Goal: Information Seeking & Learning: Learn about a topic

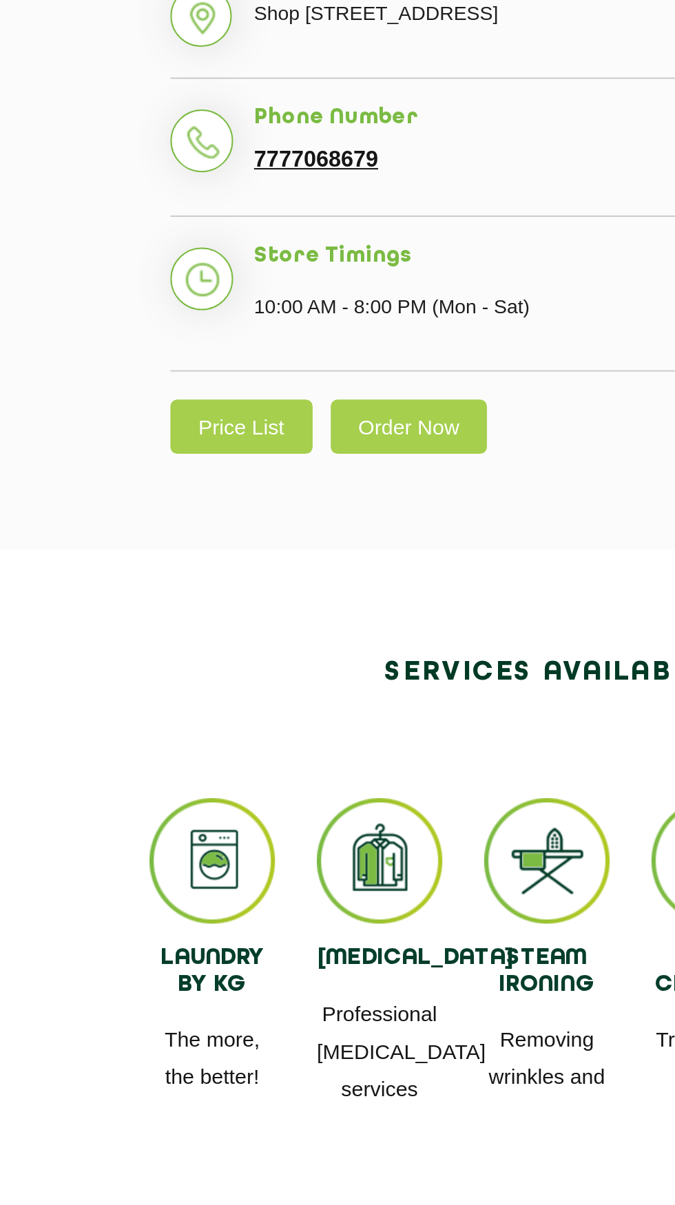
scroll to position [50, 0]
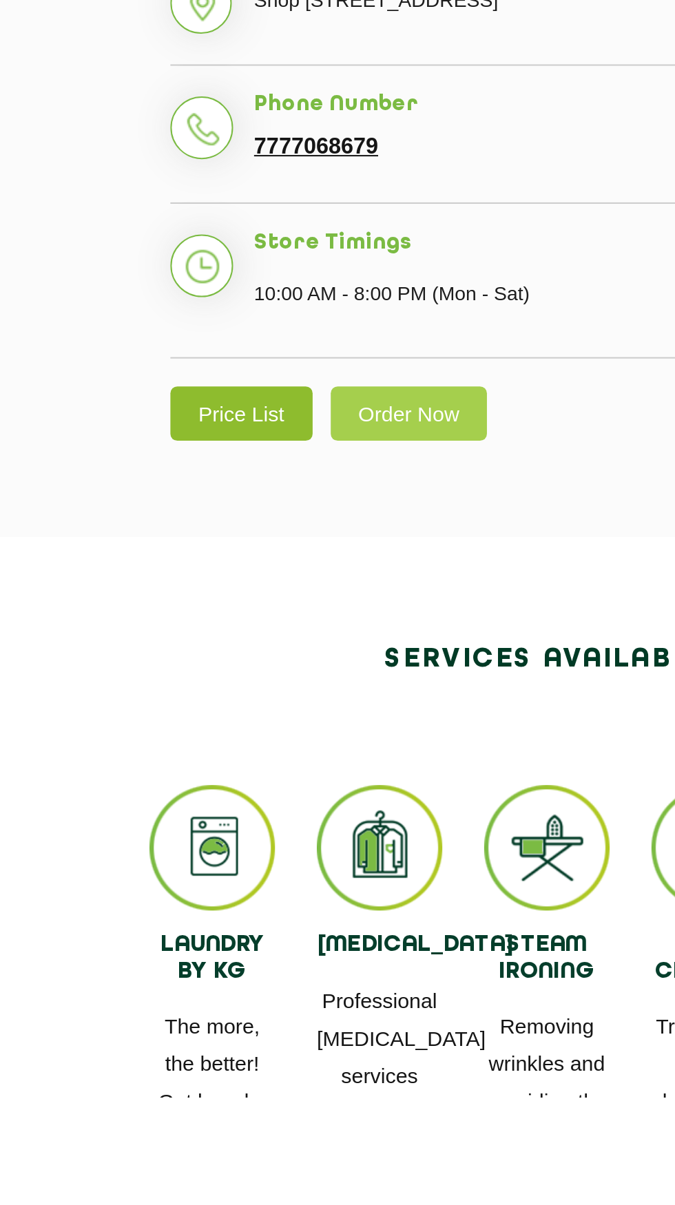
click at [192, 881] on link "Price List" at bounding box center [187, 867] width 70 height 27
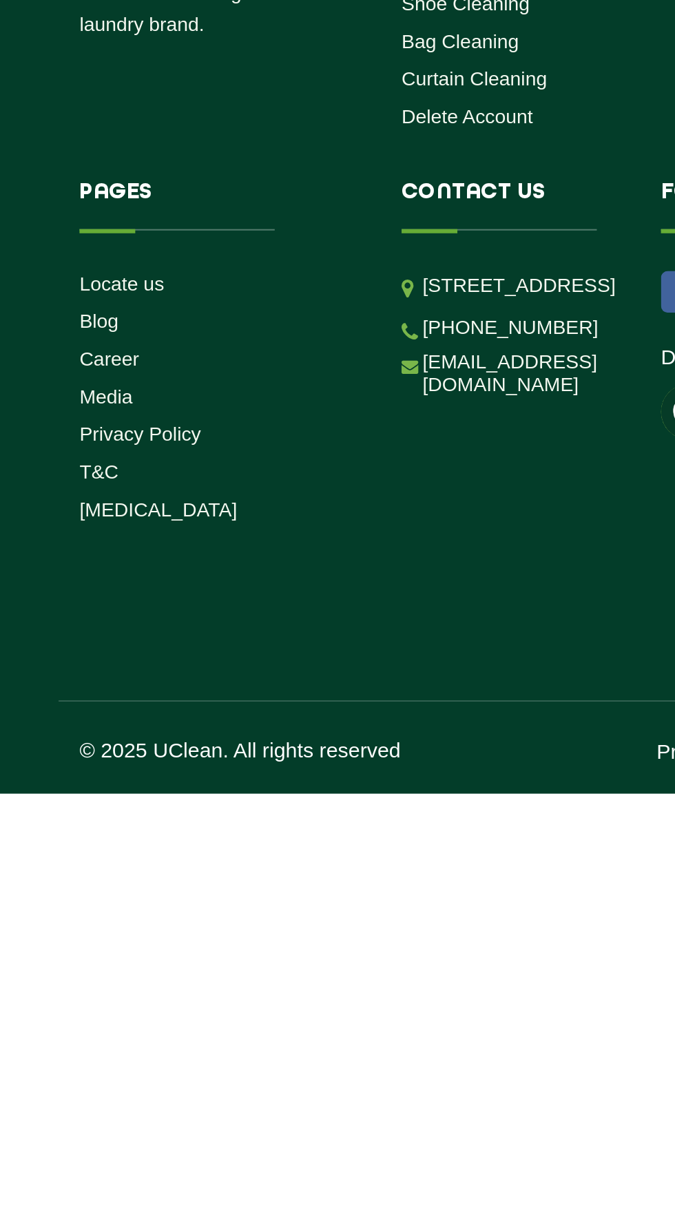
select select "0"
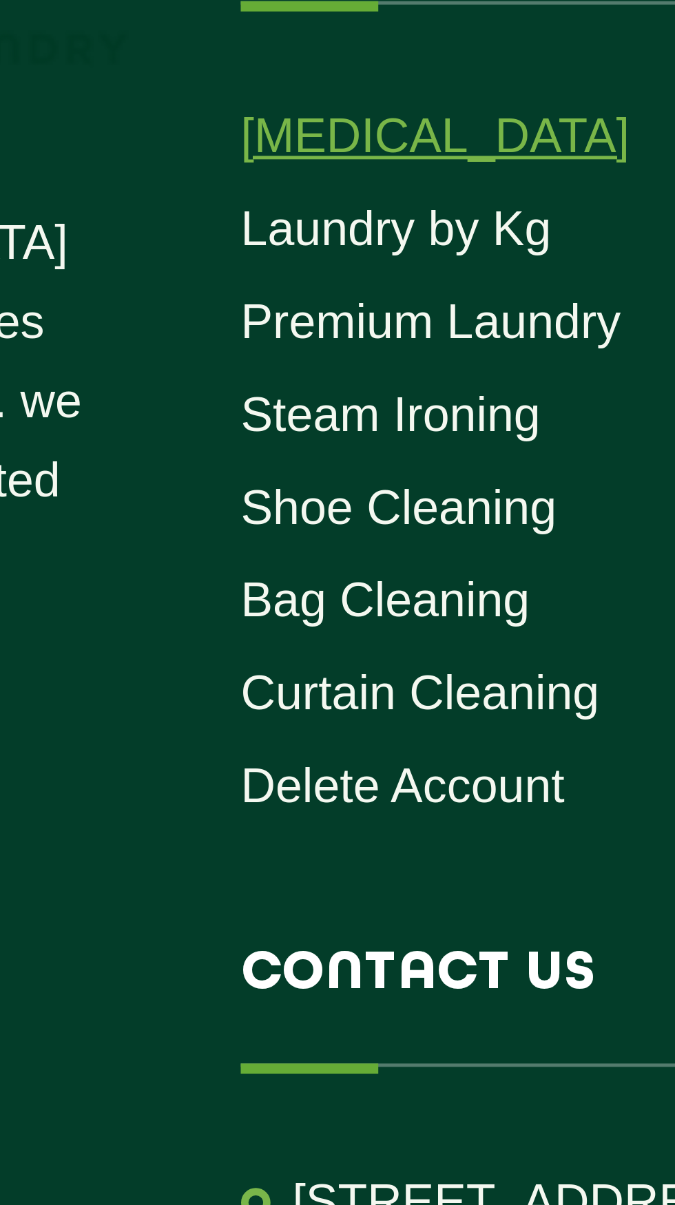
click at [276, 595] on link "[MEDICAL_DATA]" at bounding box center [305, 590] width 78 height 11
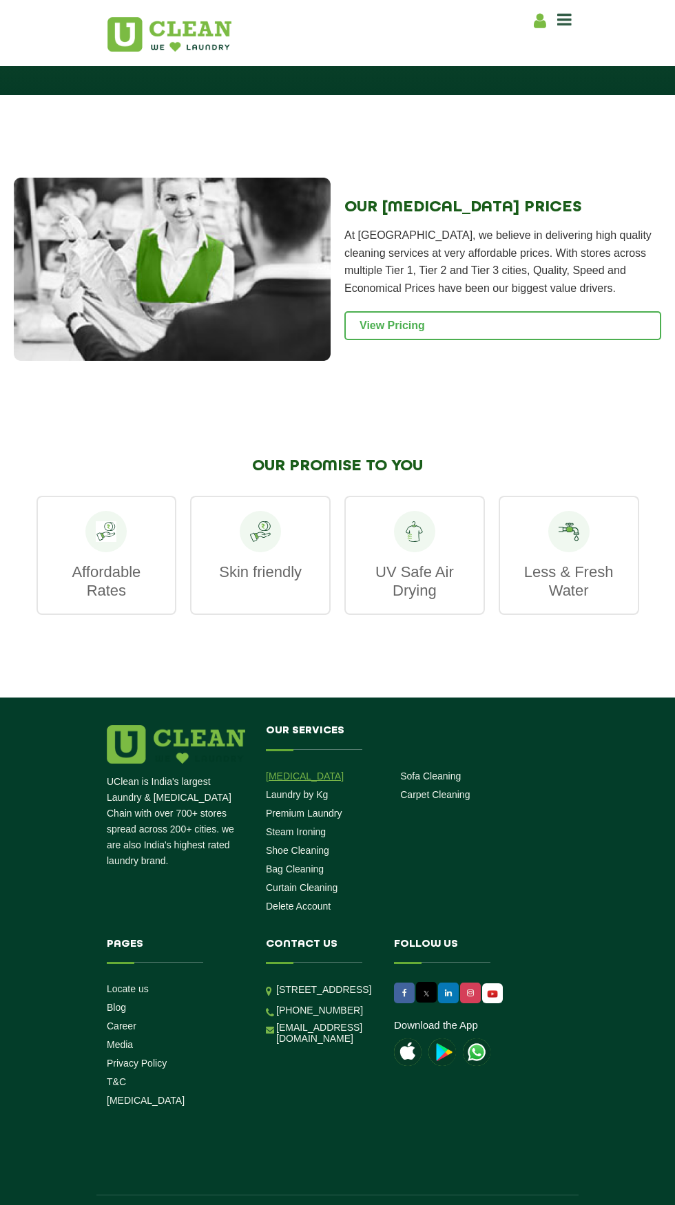
scroll to position [1541, 0]
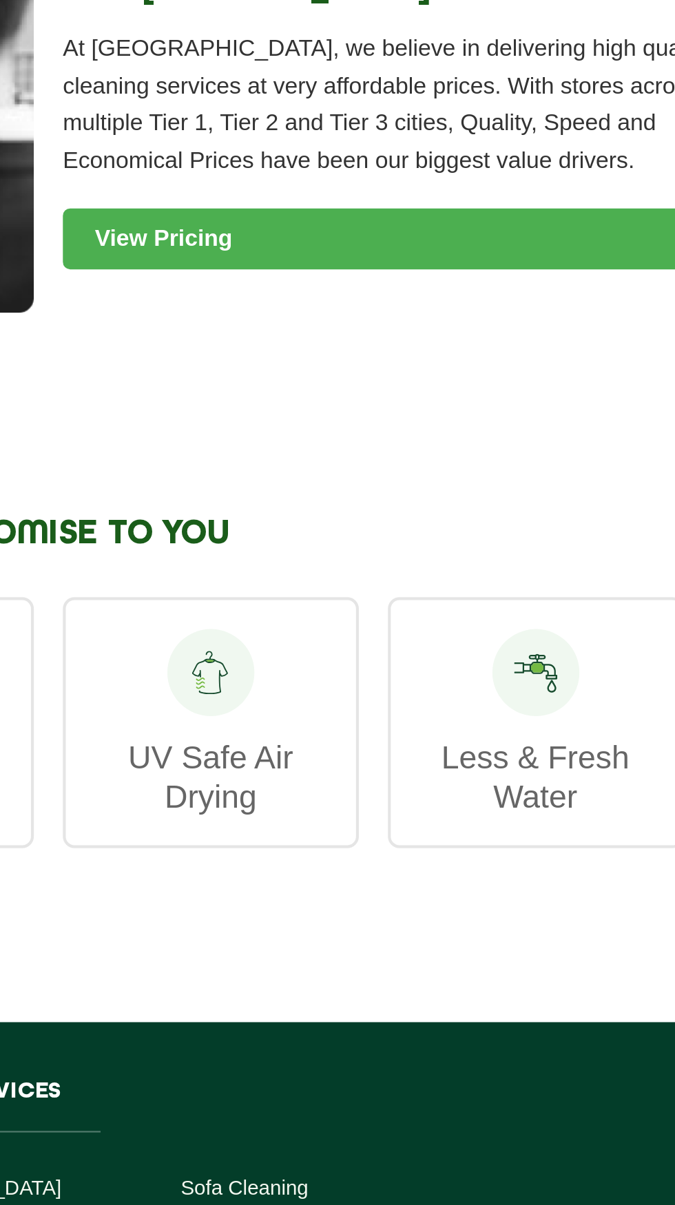
click at [377, 340] on link "View Pricing" at bounding box center [502, 325] width 317 height 29
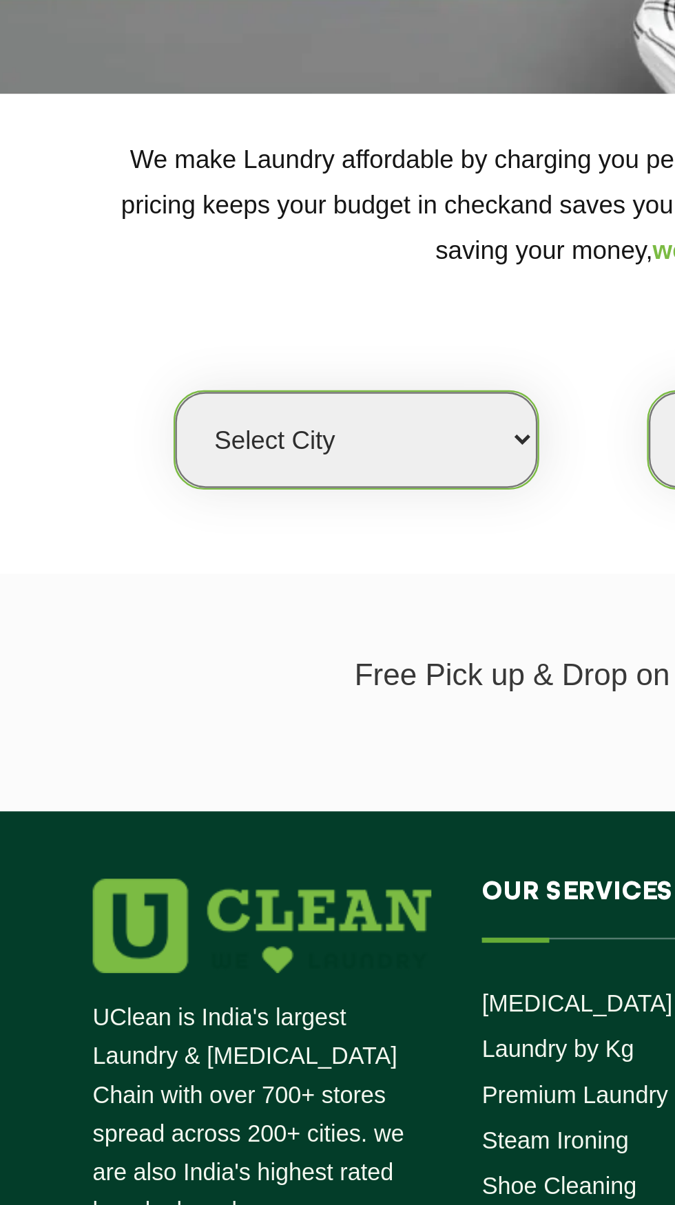
click at [268, 370] on select "Select city Aalo Agartala Agra Ahmedabad Akola Aligarh Alwar - UClean Select Am…" at bounding box center [215, 359] width 148 height 39
